Goal: Navigation & Orientation: Find specific page/section

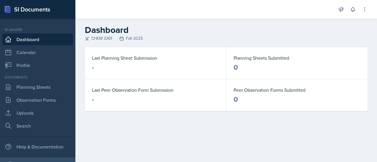
click at [342, 43] on header "Dashboard CHEM 3361 Fall 2025" at bounding box center [226, 33] width 302 height 29
